Goal: Task Accomplishment & Management: Manage account settings

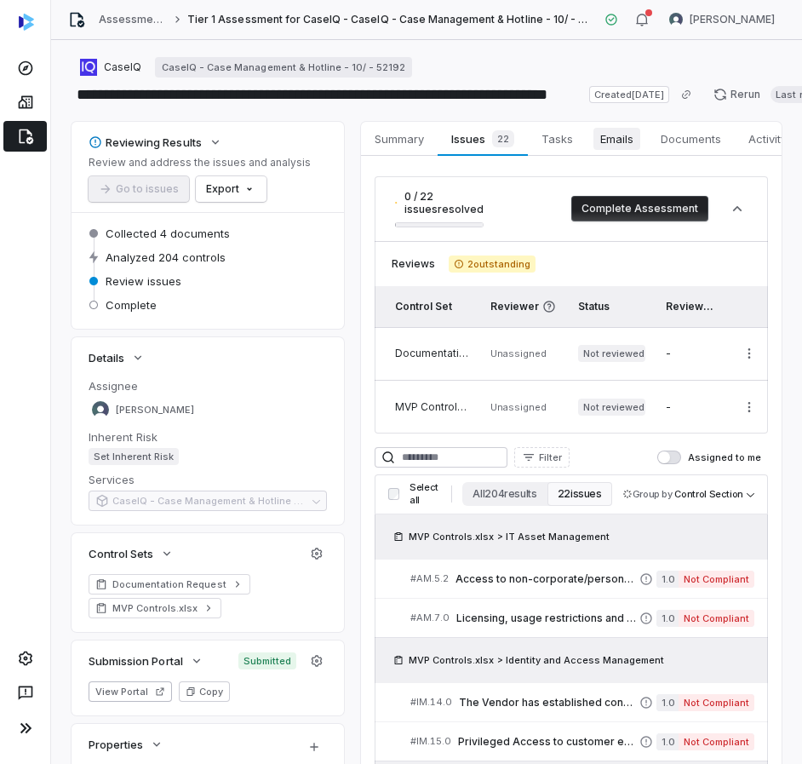
click at [597, 149] on span "Emails" at bounding box center [617, 139] width 47 height 22
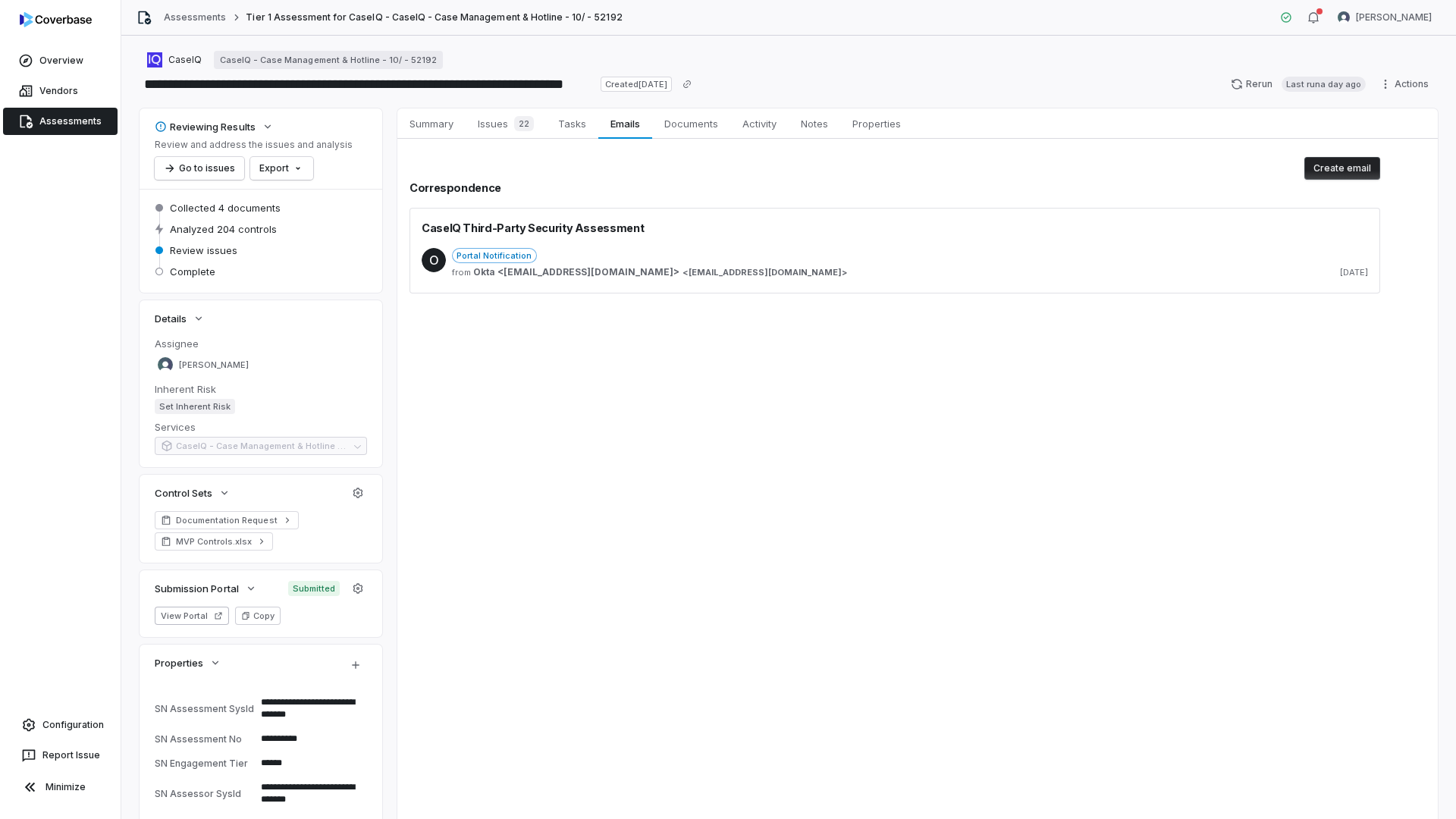
type textarea "*"
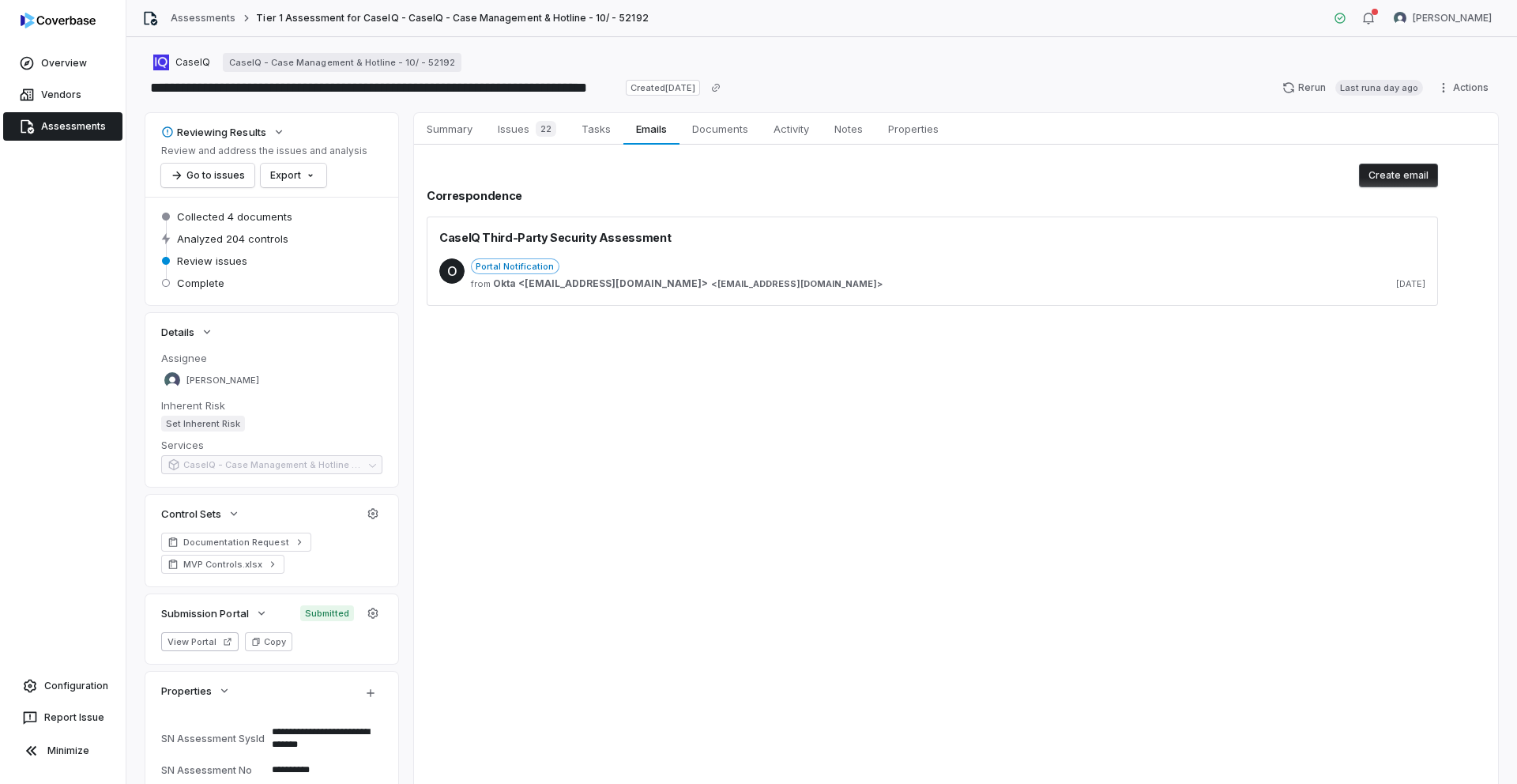
click at [427, 783] on div "Summary Summary Issues 22 Issues 22 Tasks Tasks Emails Emails Documents Documen…" at bounding box center [956, 488] width 1084 height 750
click at [591, 783] on div "Summary Summary Issues 22 Issues 22 Tasks Tasks Emails Emails Documents Documen…" at bounding box center [956, 488] width 1084 height 750
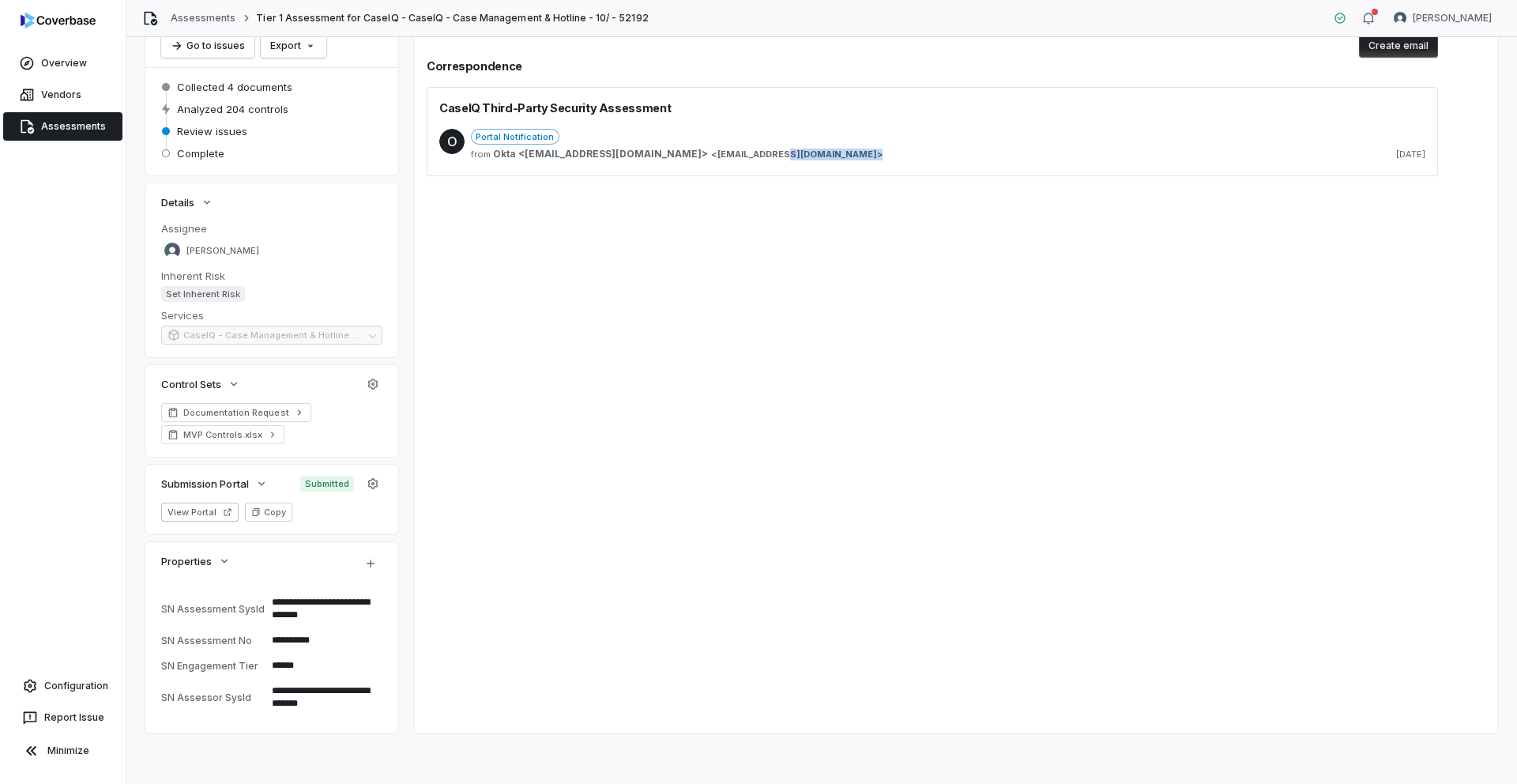
drag, startPoint x: 683, startPoint y: 783, endPoint x: 693, endPoint y: 783, distance: 10.0
click at [693, 783] on div "**********" at bounding box center [821, 410] width 1391 height 747
click at [670, 783] on div "**********" at bounding box center [821, 410] width 1391 height 747
click at [685, 131] on div "Portal Notification" at bounding box center [948, 136] width 955 height 16
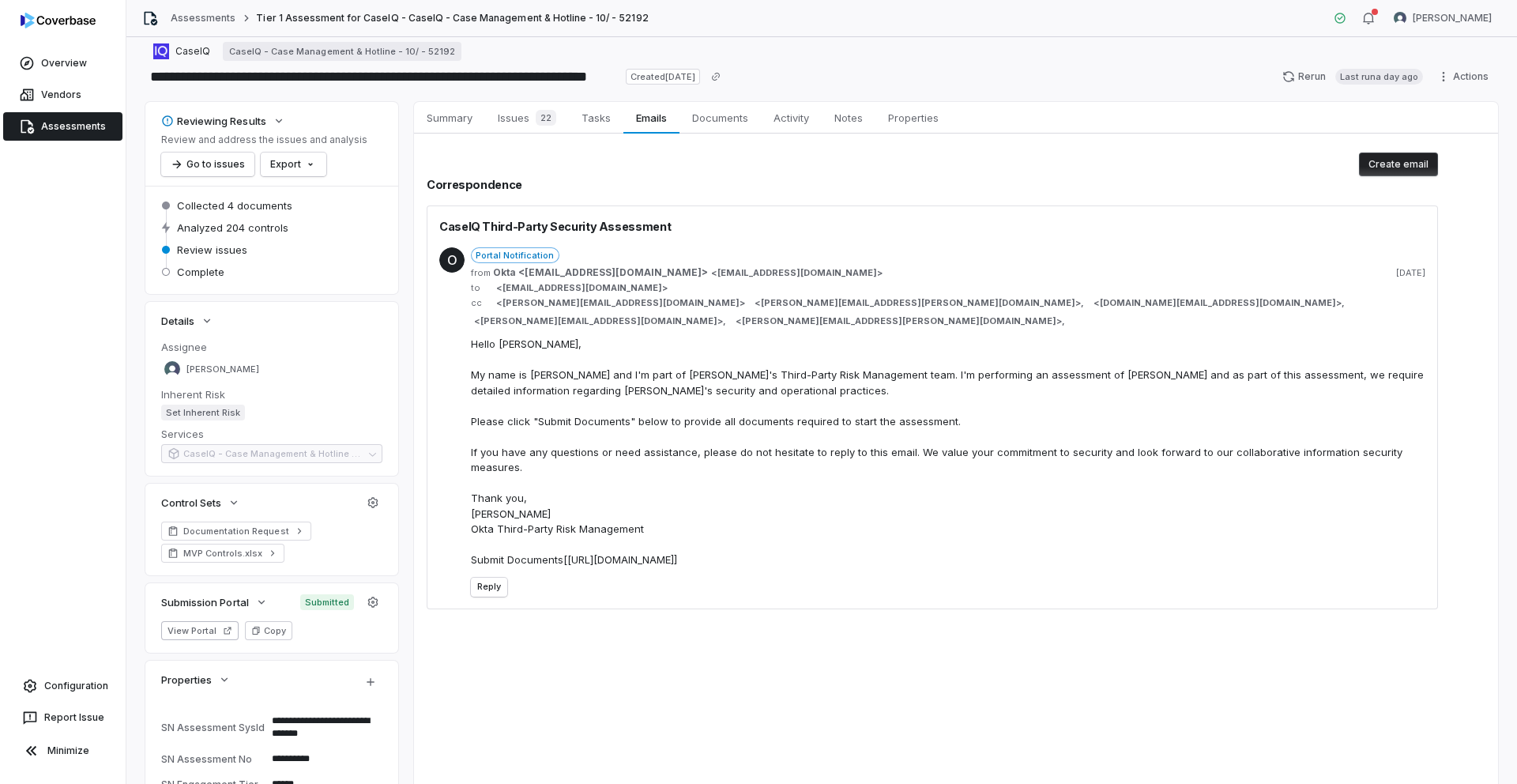
scroll to position [0, 0]
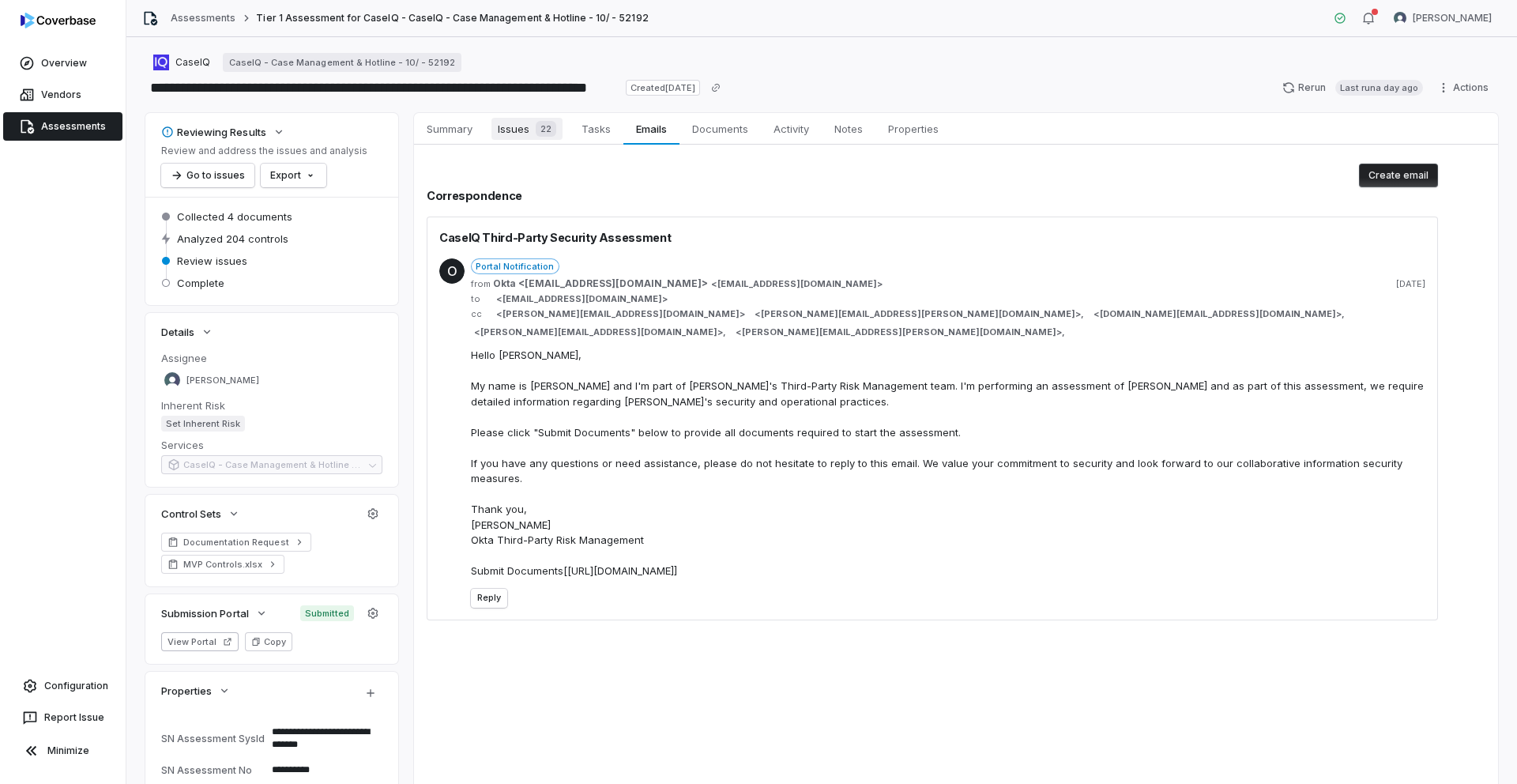
click at [530, 127] on div "22" at bounding box center [543, 128] width 27 height 16
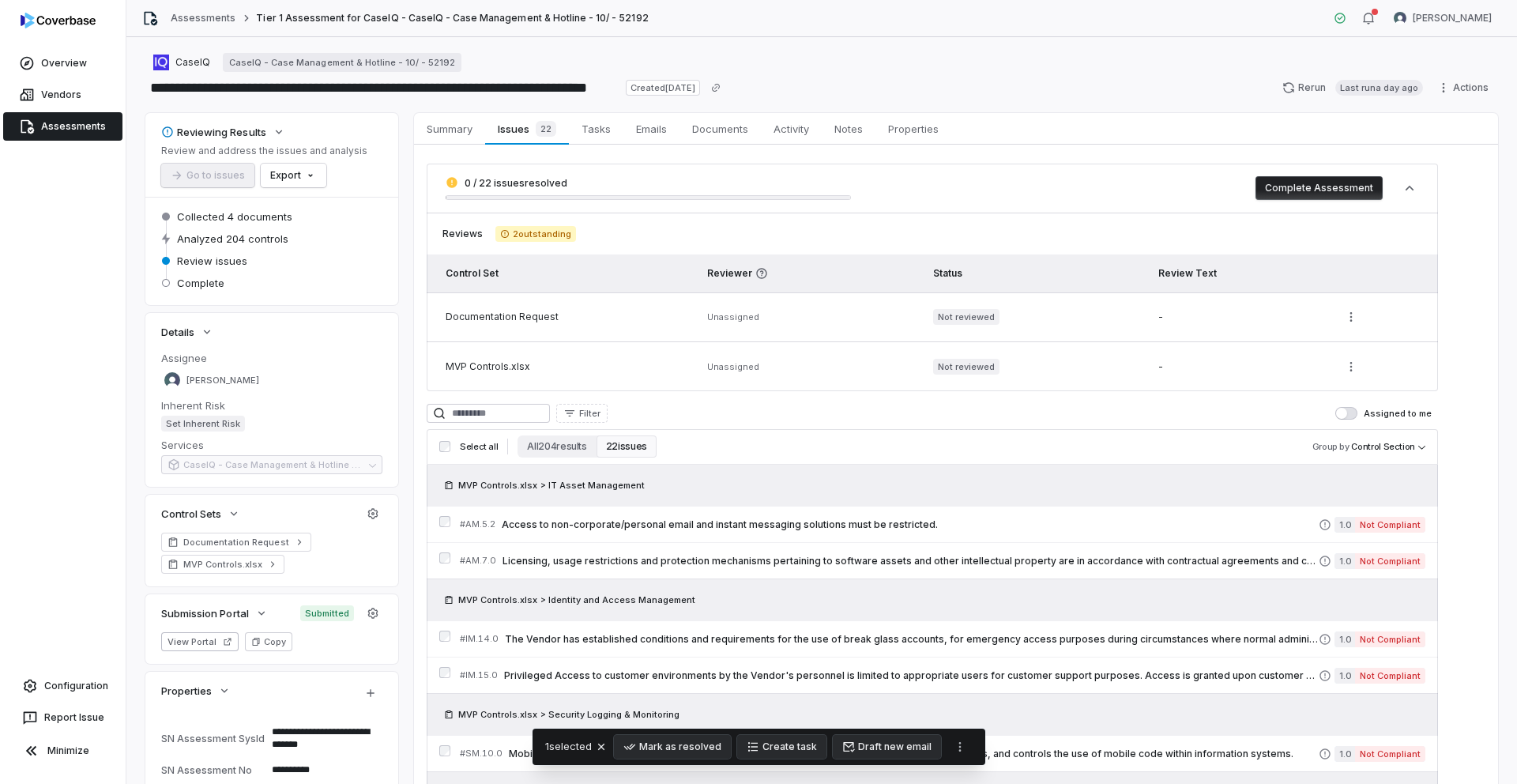
drag, startPoint x: 444, startPoint y: 550, endPoint x: 485, endPoint y: 577, distance: 49.1
click at [444, 550] on div "# AM.7.0 Licensing, usage restrictions and protection mechanisms pertaining to …" at bounding box center [932, 559] width 1011 height 36
click at [880, 752] on button "Draft new email" at bounding box center [887, 747] width 109 height 24
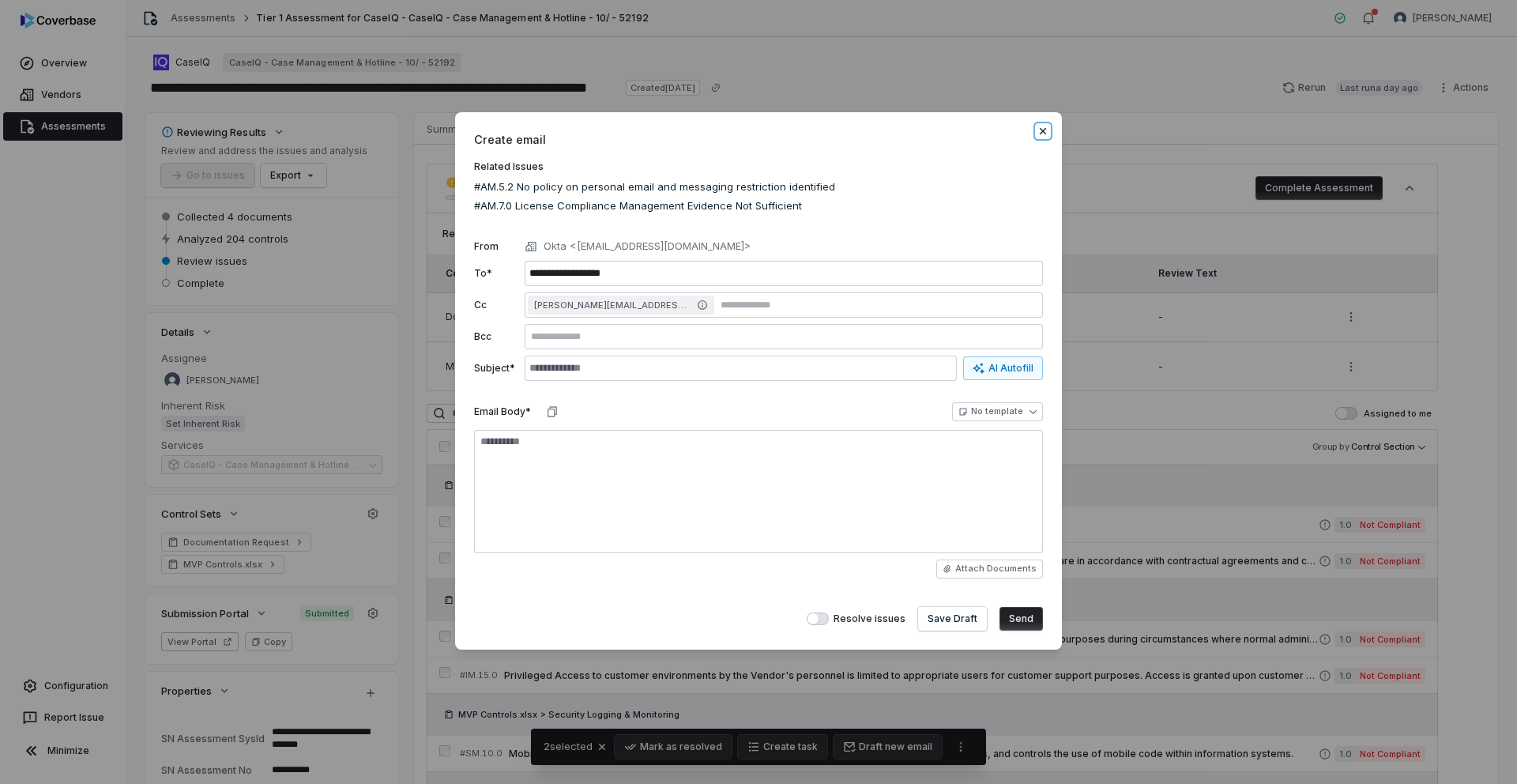
click at [1046, 133] on icon "button" at bounding box center [1043, 132] width 13 height 13
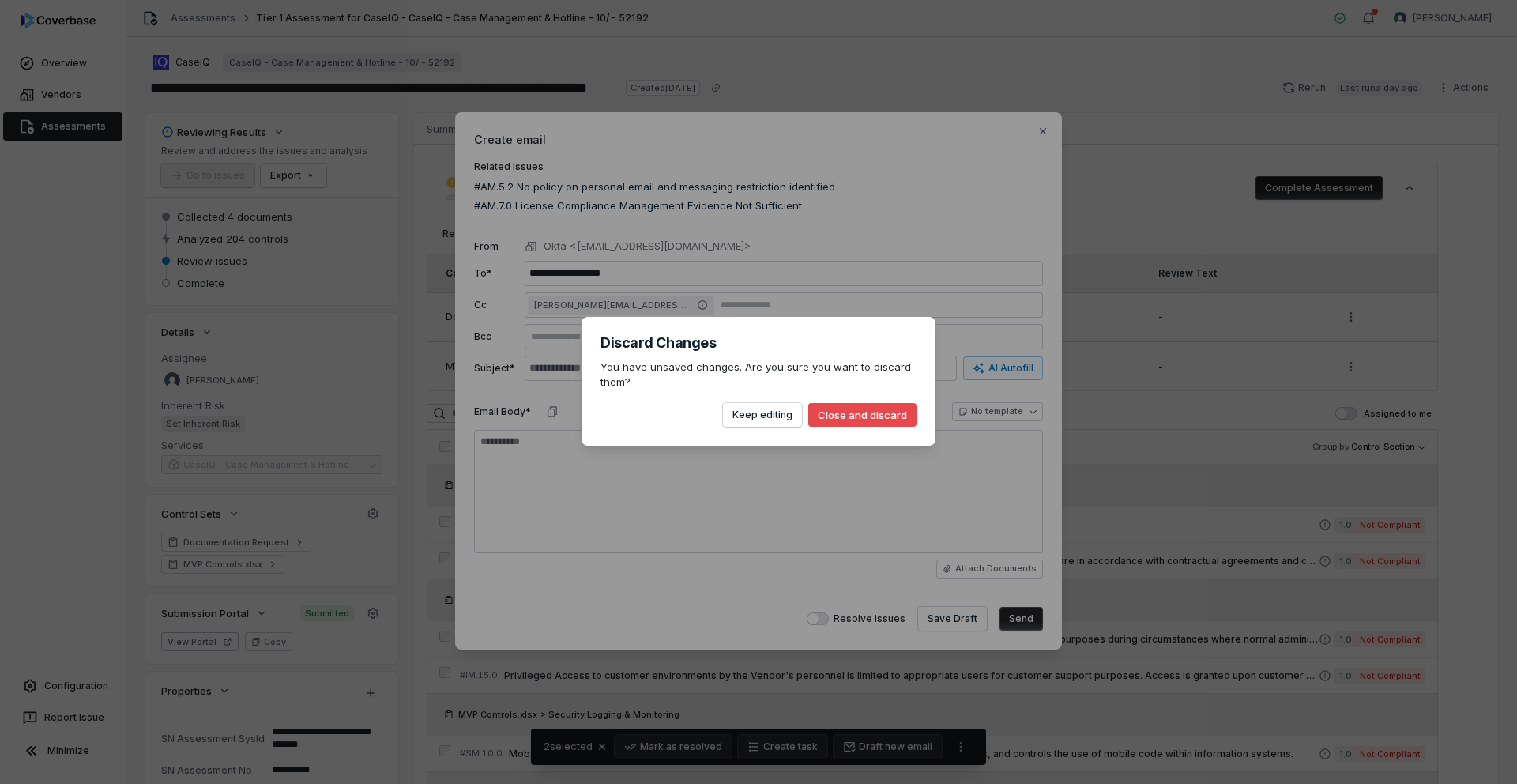
click at [858, 416] on button "Close and discard" at bounding box center [862, 415] width 109 height 24
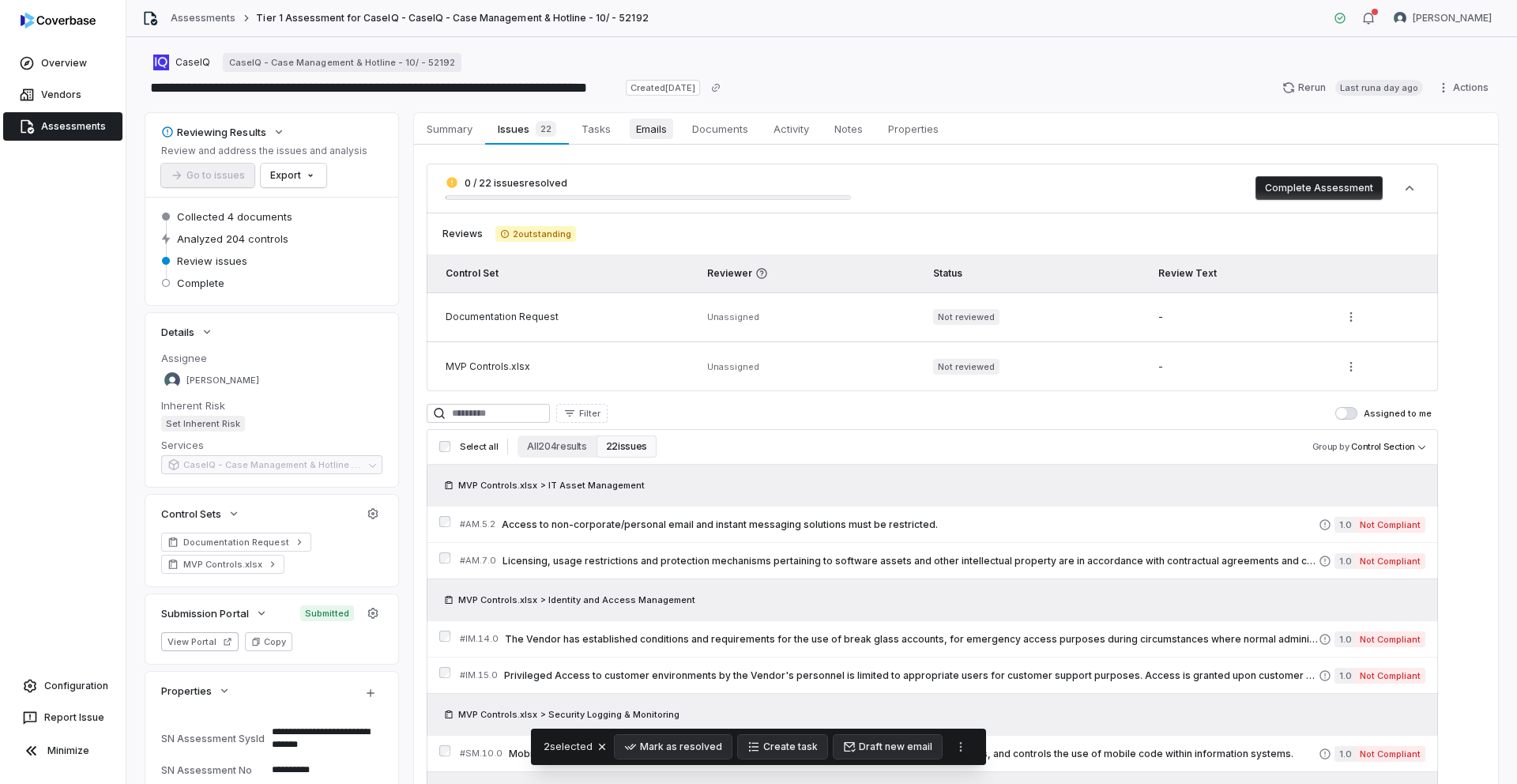
click at [655, 136] on span "Emails" at bounding box center [651, 129] width 44 height 20
type textarea "*"
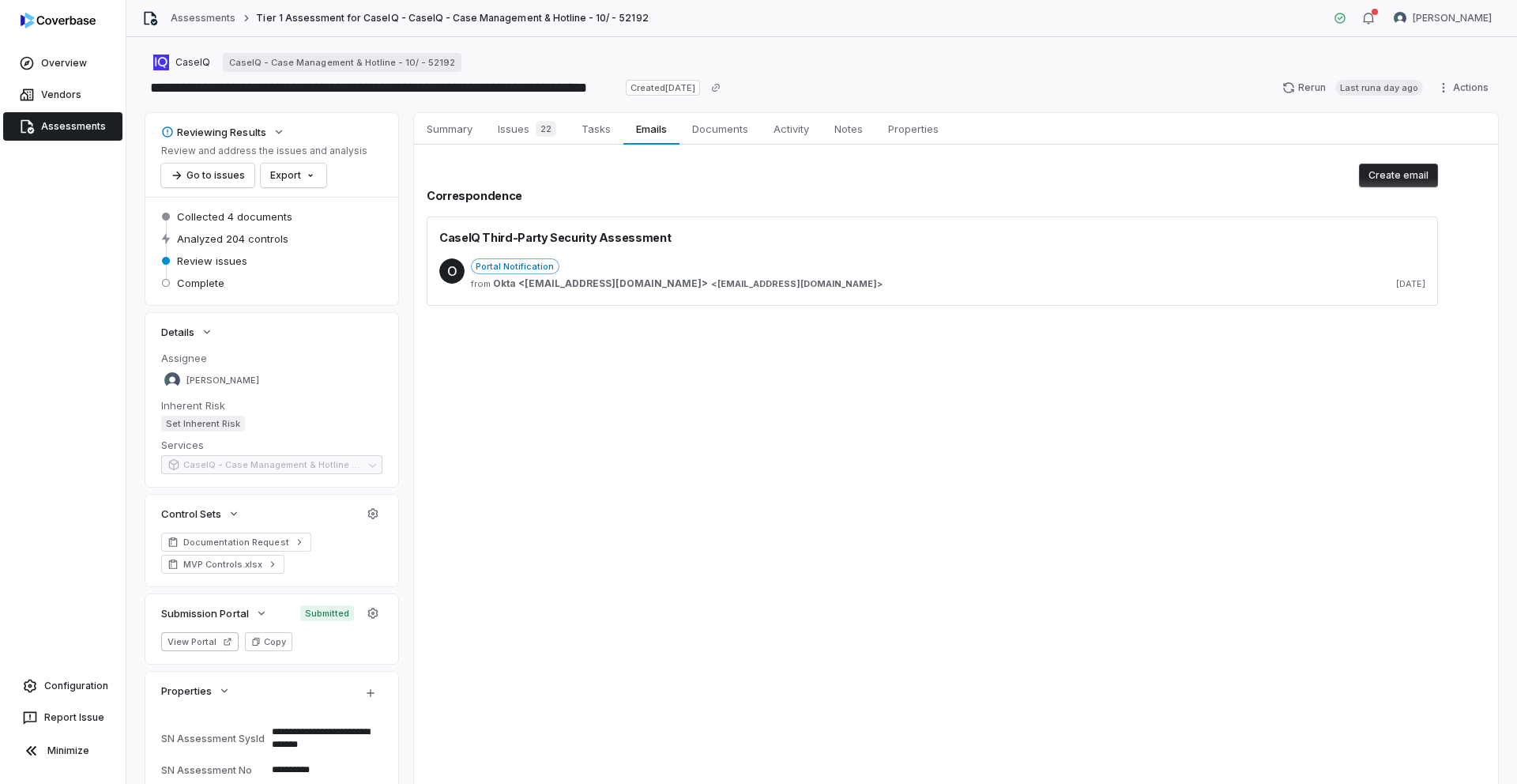
type textarea "*"
click at [832, 251] on div "O Portal Notification from Okta <tprm@okta.com> < tprm@okta.com > 2 days ago" at bounding box center [932, 276] width 986 height 60
click at [983, 287] on div "from Okta <tprm@okta.com> < tprm@okta.com > 2 days ago" at bounding box center [948, 284] width 955 height 13
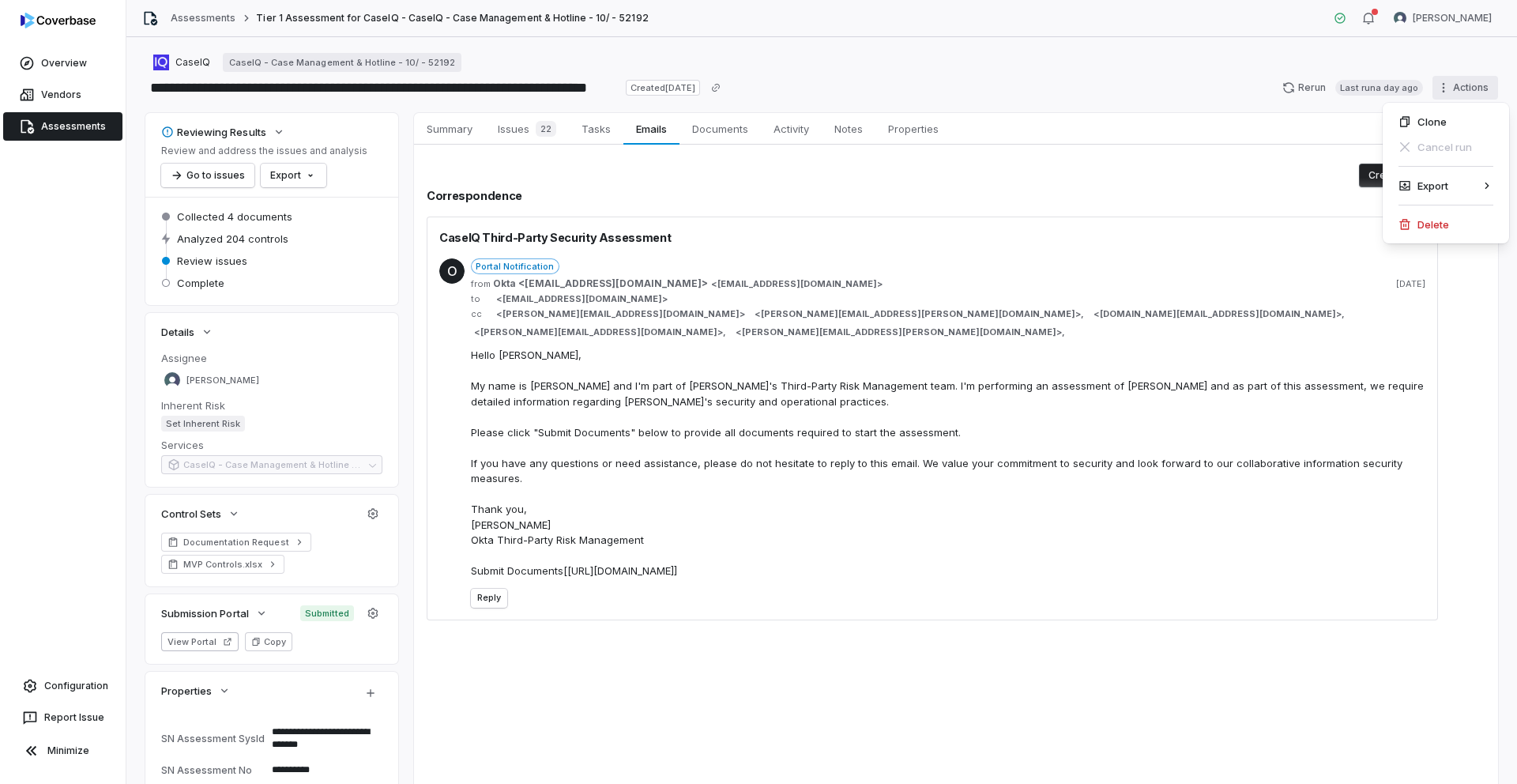
click at [1437, 77] on html "**********" at bounding box center [758, 392] width 1517 height 784
click at [955, 655] on html "**********" at bounding box center [758, 392] width 1517 height 784
click at [792, 127] on span "Activity" at bounding box center [791, 129] width 48 height 20
type textarea "*"
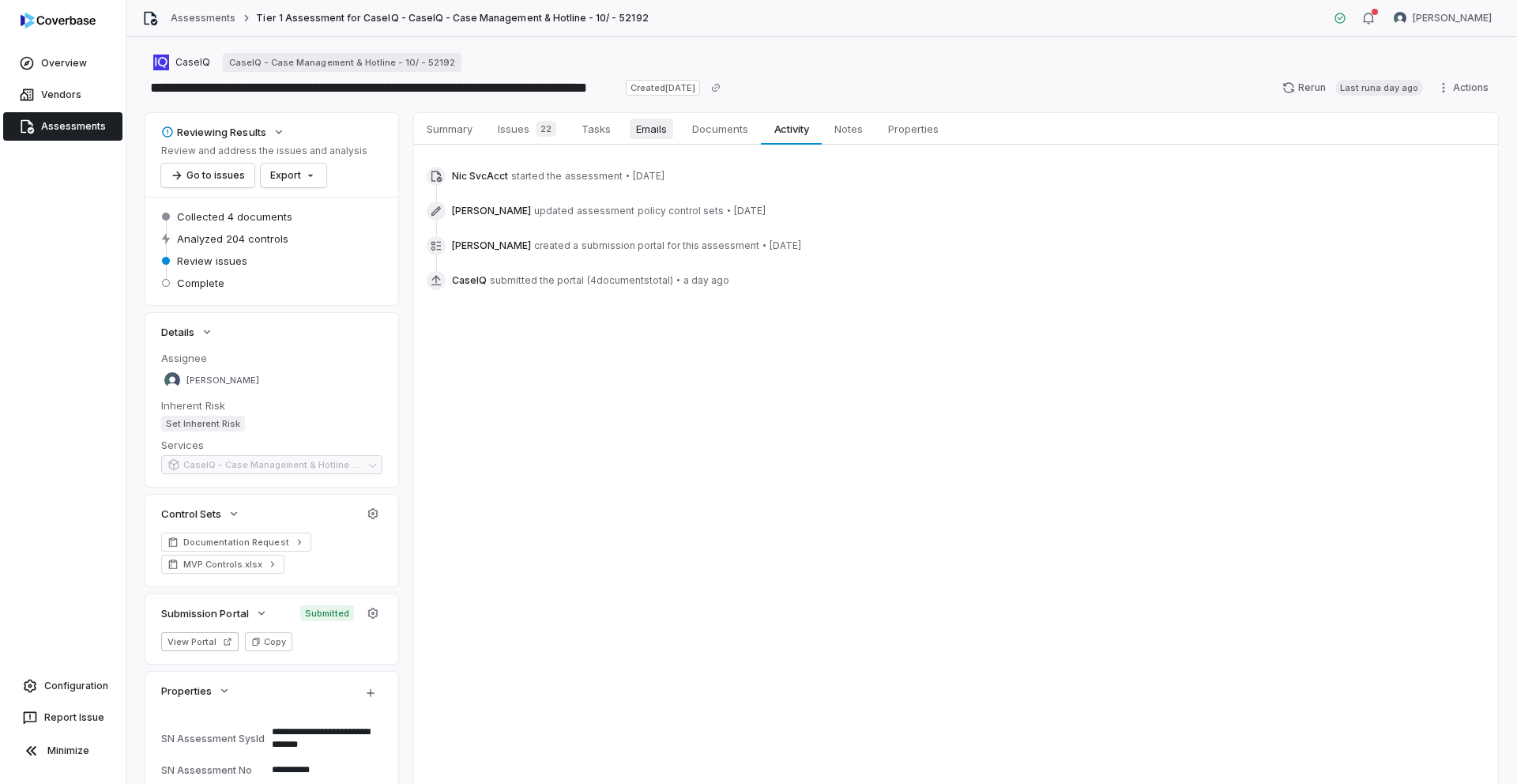
click at [636, 135] on span "Emails" at bounding box center [651, 129] width 44 height 20
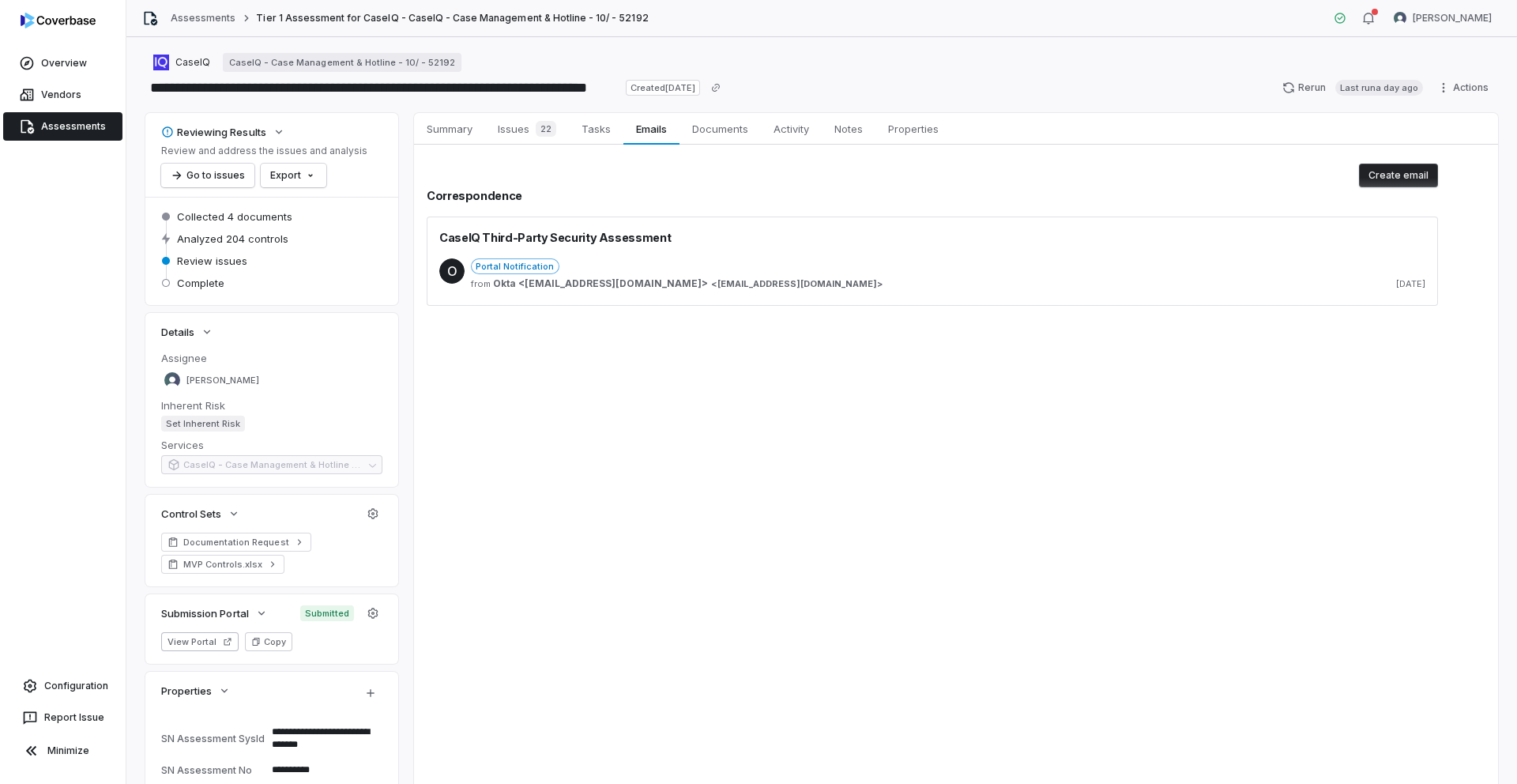
click at [680, 260] on div "Portal Notification" at bounding box center [948, 265] width 955 height 16
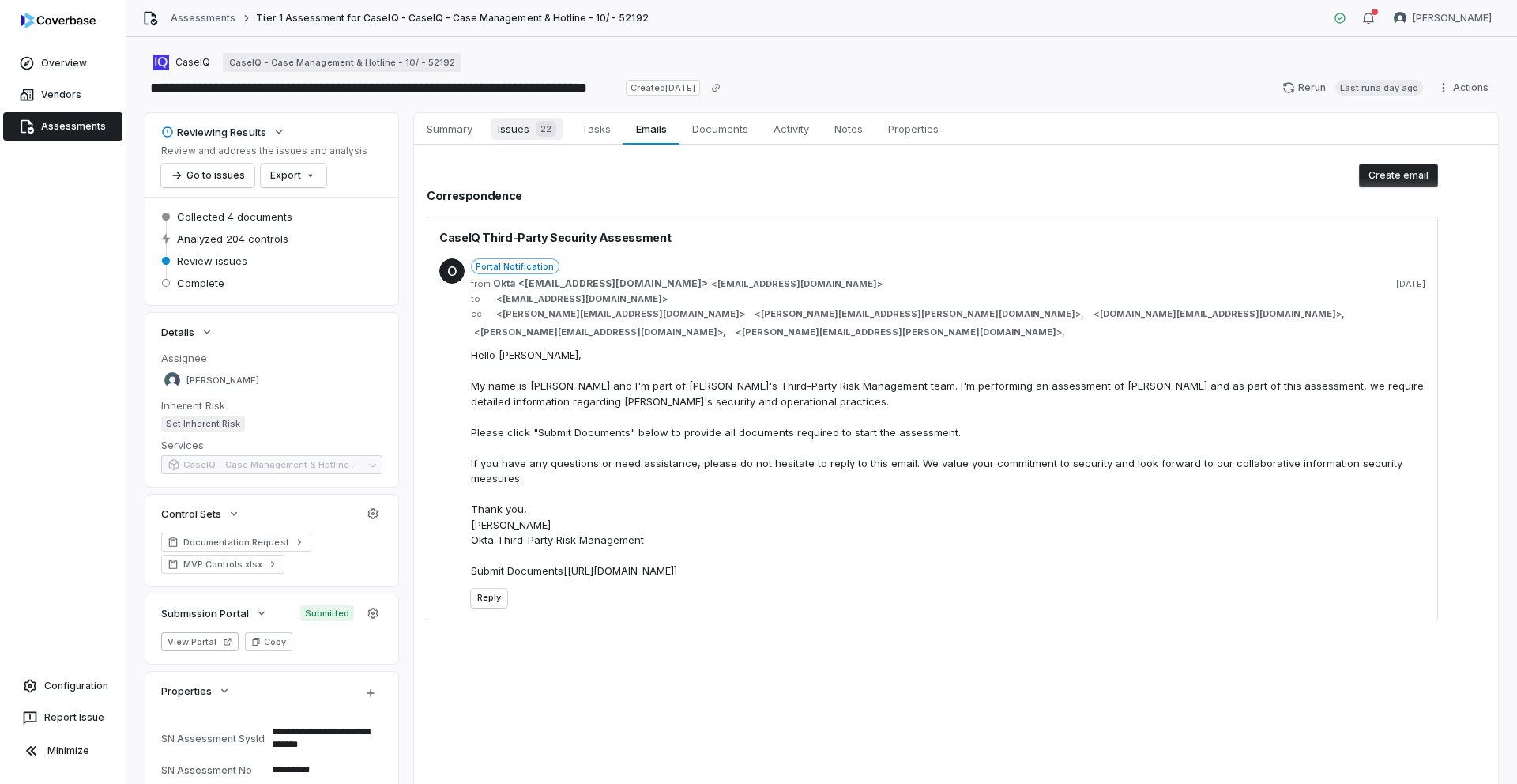
click at [519, 129] on span "Issues 22" at bounding box center [527, 129] width 71 height 22
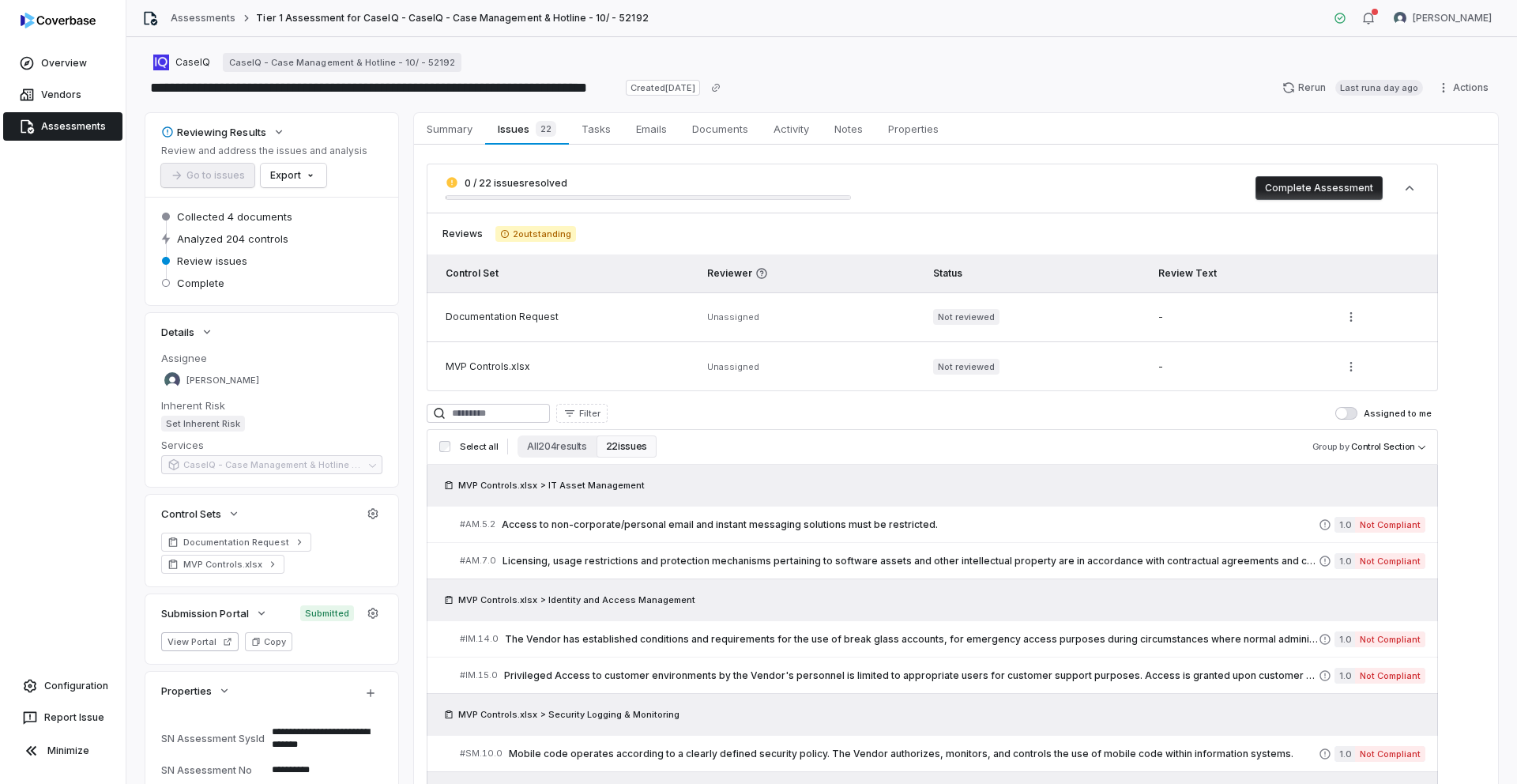
type textarea "*"
